Goal: Task Accomplishment & Management: Manage account settings

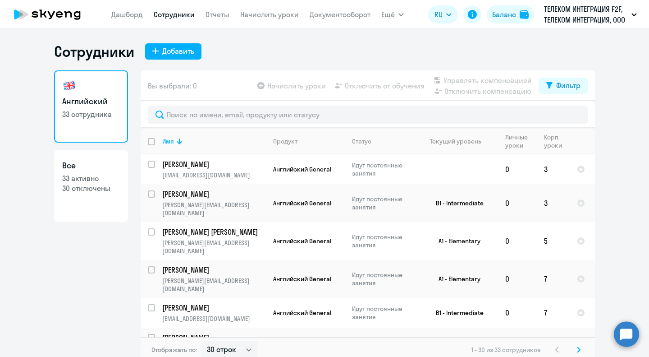
select select "30"
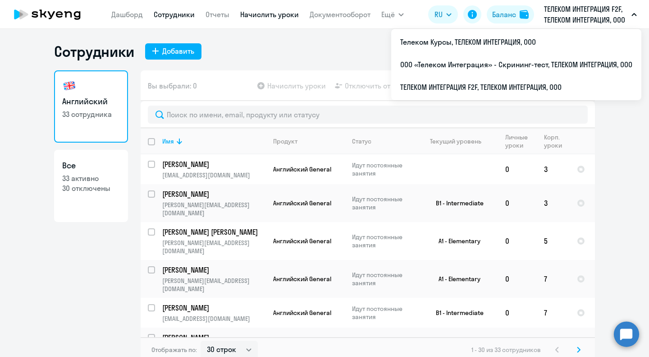
click at [256, 13] on link "Начислить уроки" at bounding box center [269, 14] width 59 height 9
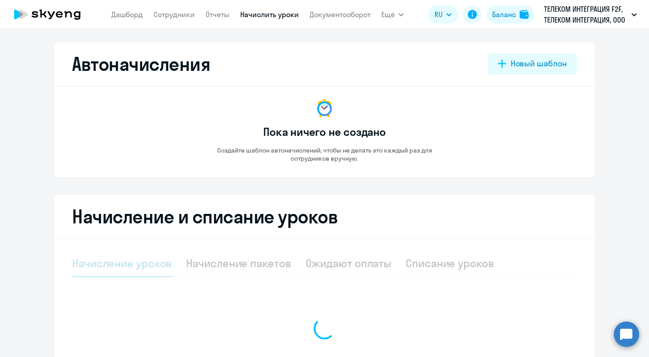
select select "10"
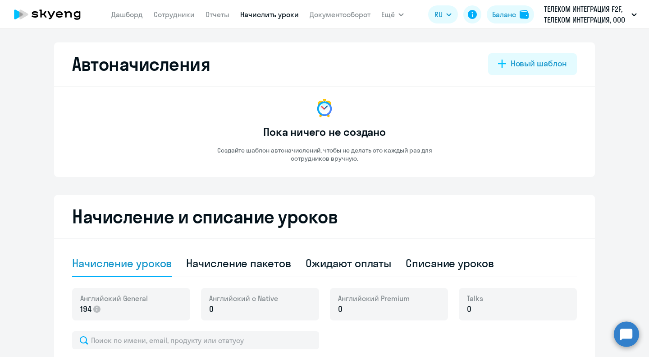
click at [64, 9] on icon at bounding box center [47, 14] width 79 height 23
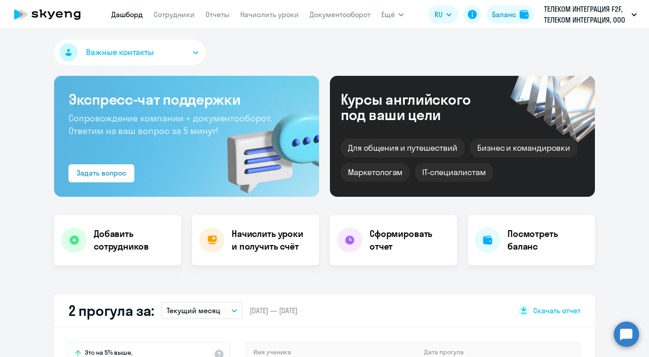
select select "30"
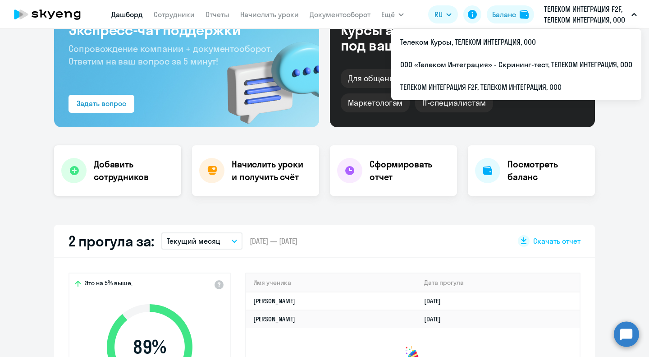
scroll to position [90, 0]
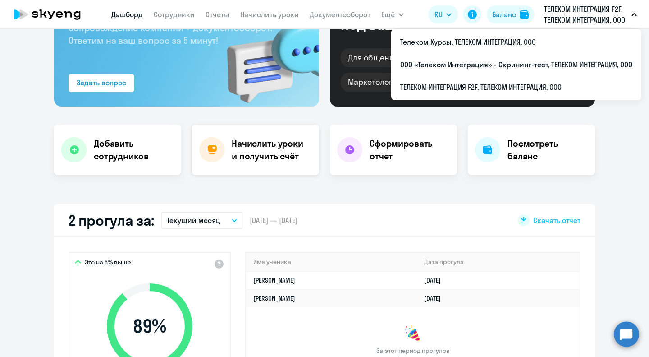
click at [257, 156] on h4 "Начислить уроки и получить счёт" at bounding box center [271, 149] width 78 height 25
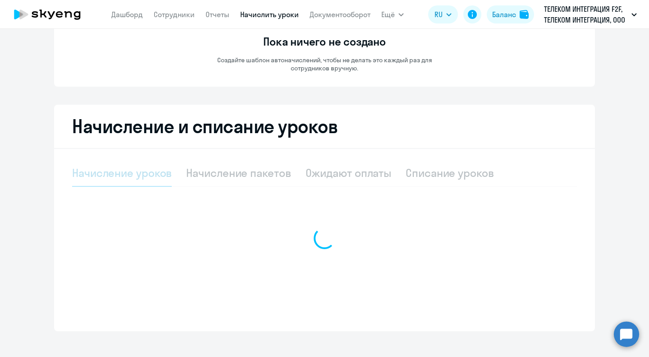
select select "10"
